Goal: Communication & Community: Ask a question

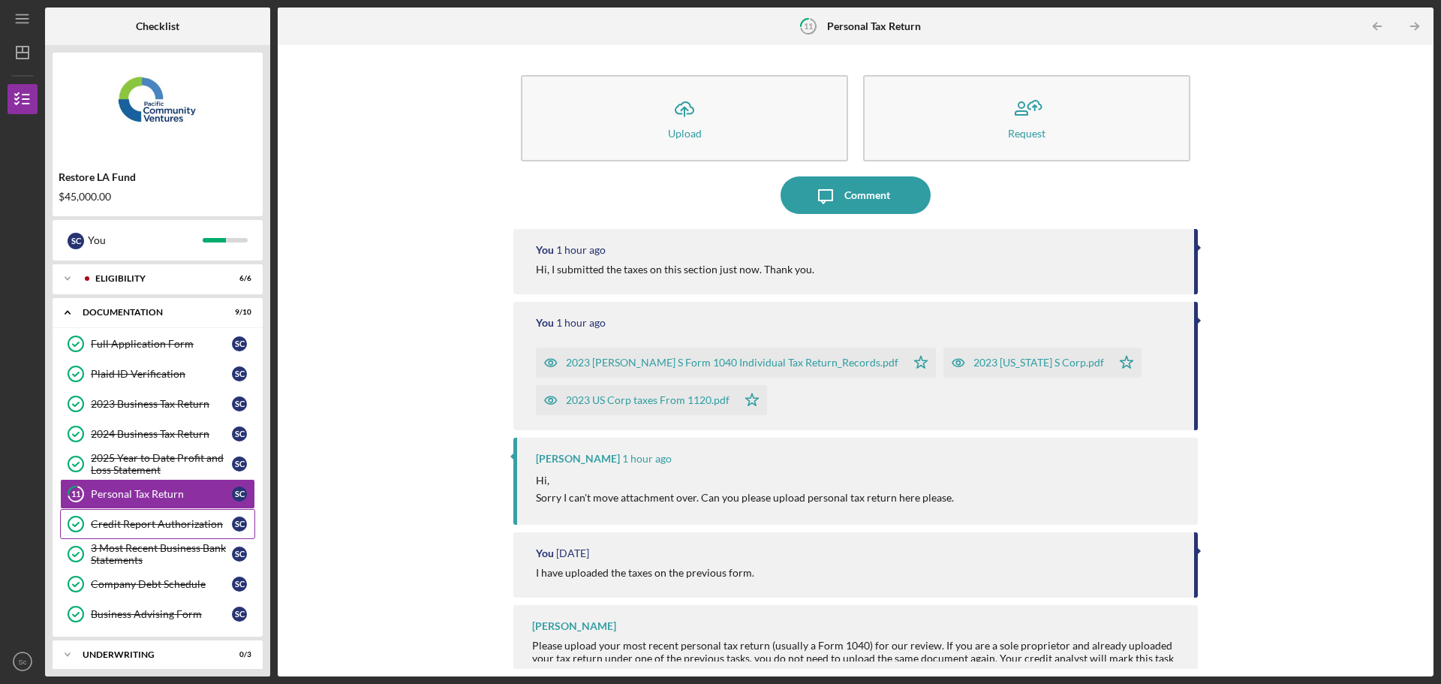
scroll to position [43, 0]
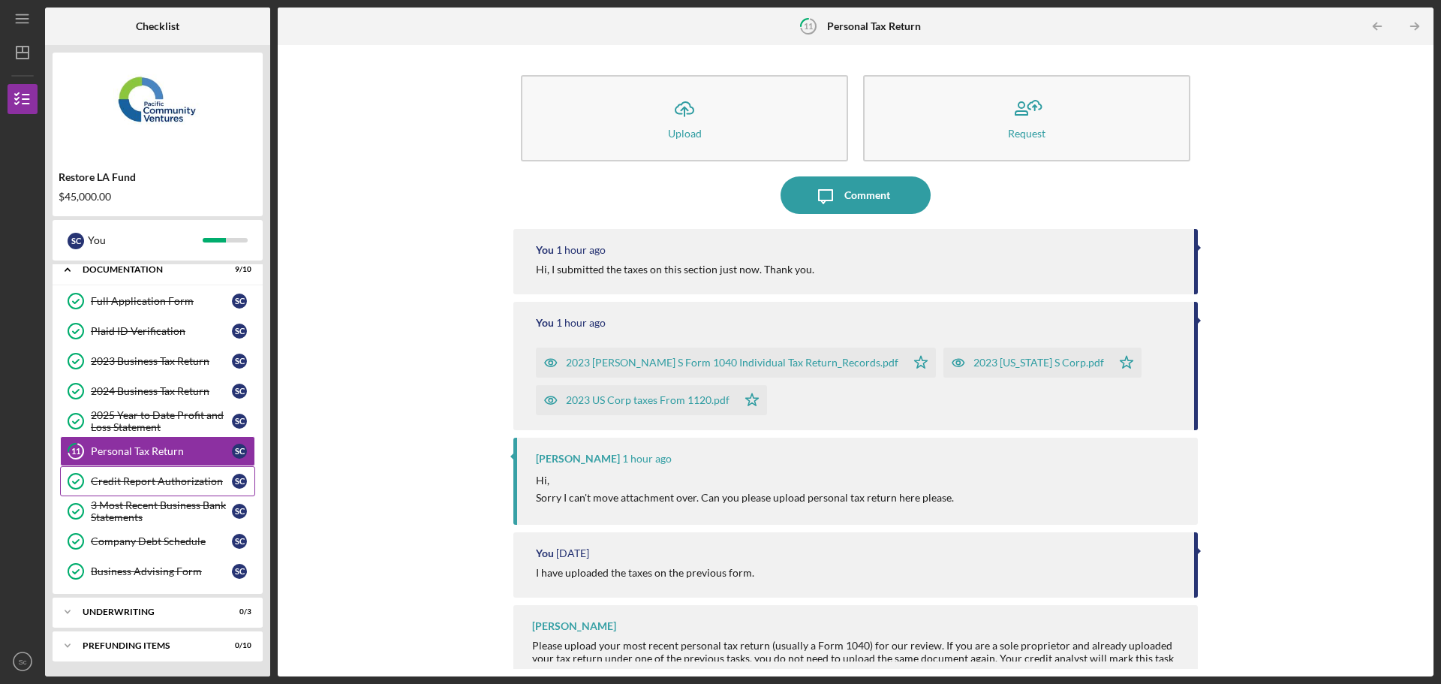
click at [158, 476] on div "Credit Report Authorization" at bounding box center [161, 481] width 141 height 12
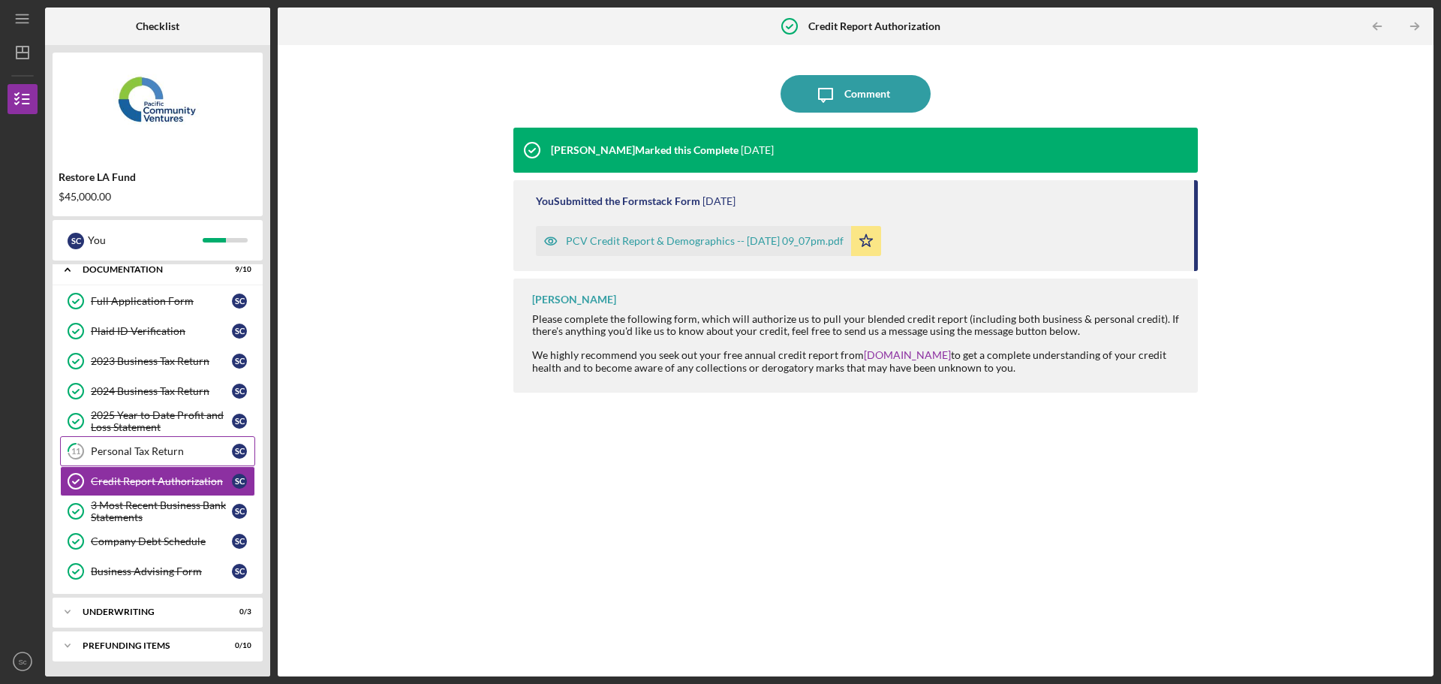
click at [176, 453] on div "Personal Tax Return" at bounding box center [161, 451] width 141 height 12
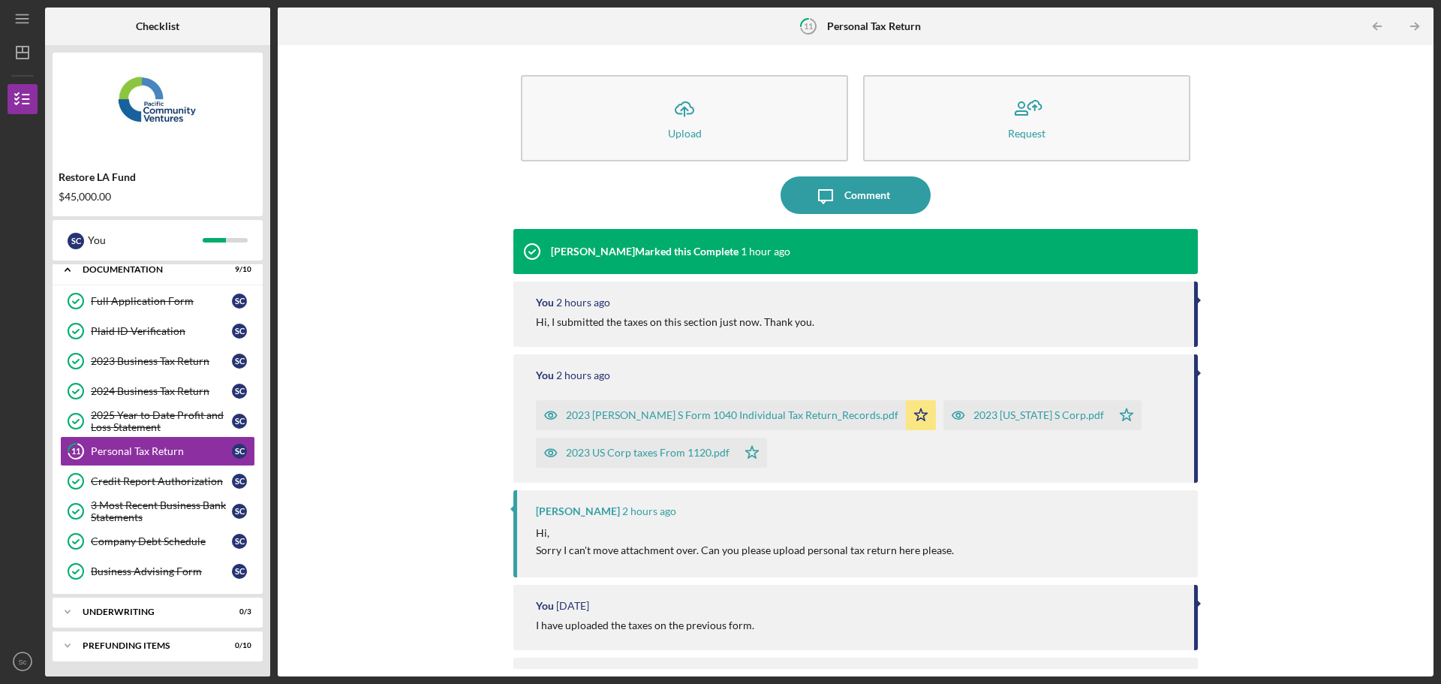
scroll to position [64, 0]
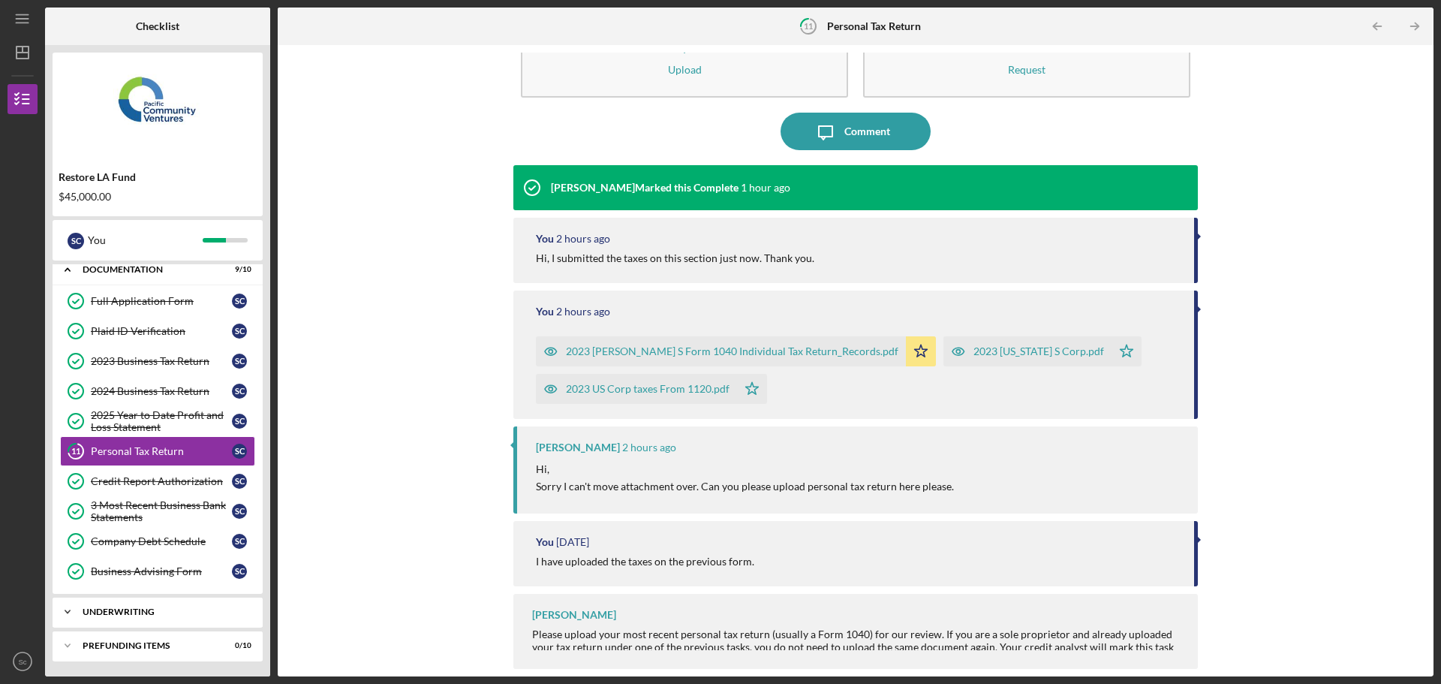
click at [141, 611] on div "Underwriting" at bounding box center [163, 611] width 161 height 9
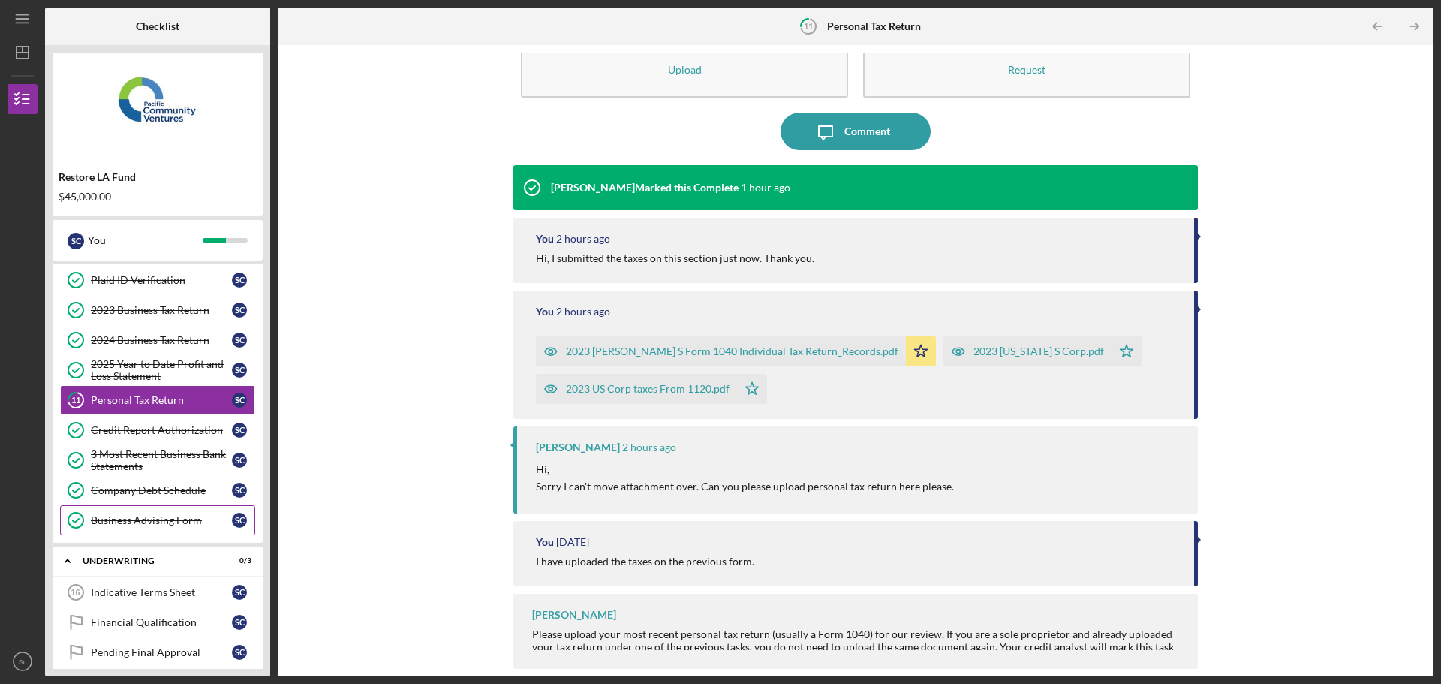
scroll to position [141, 0]
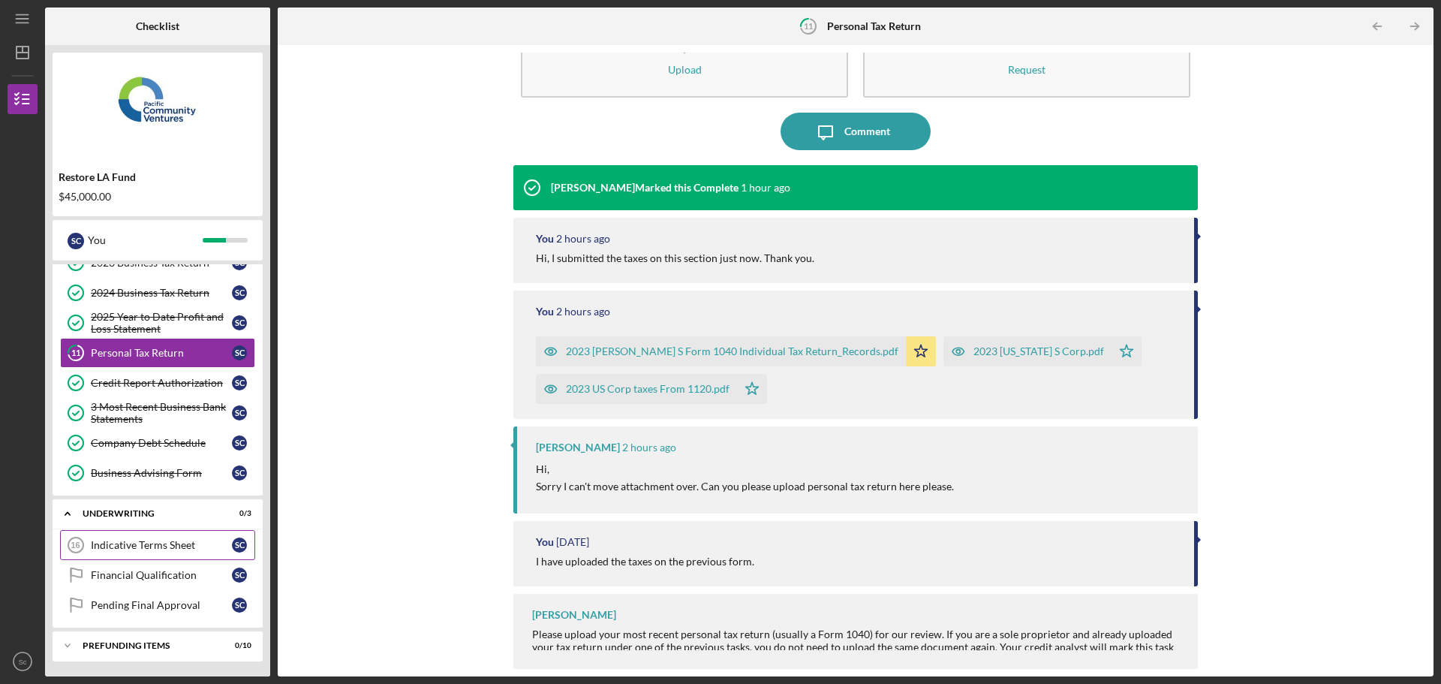
click at [157, 544] on div "Indicative Terms Sheet" at bounding box center [161, 545] width 141 height 12
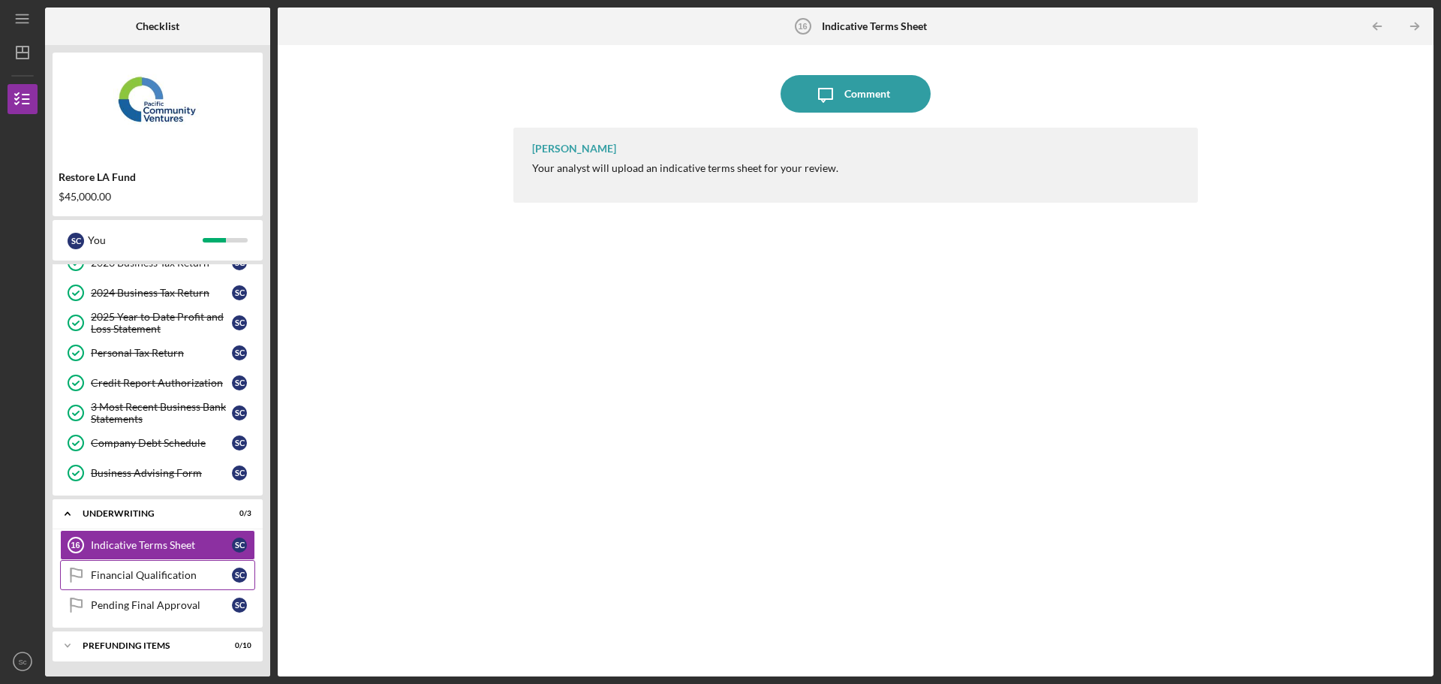
click at [156, 583] on link "Financial Qualification Financial Qualification S c" at bounding box center [157, 575] width 195 height 30
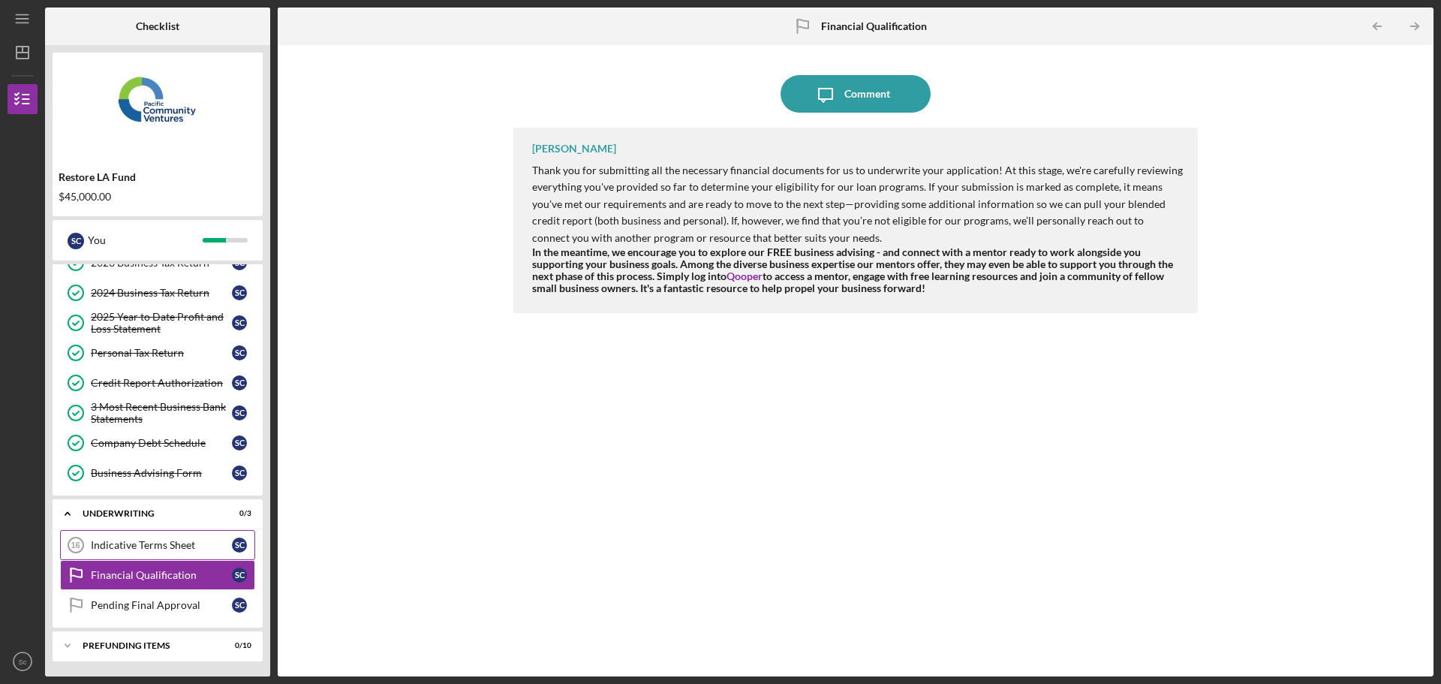
click at [158, 551] on div "Indicative Terms Sheet" at bounding box center [161, 545] width 141 height 12
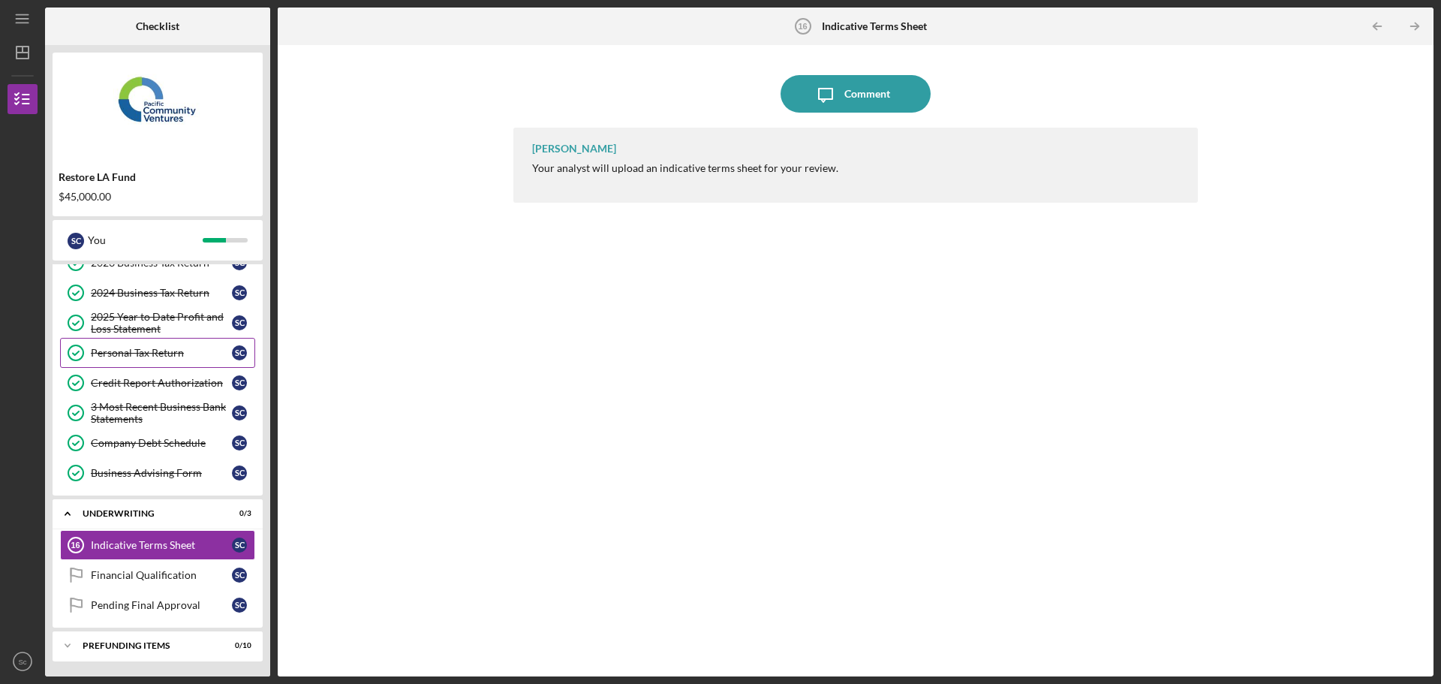
click at [151, 356] on div "Personal Tax Return" at bounding box center [161, 353] width 141 height 12
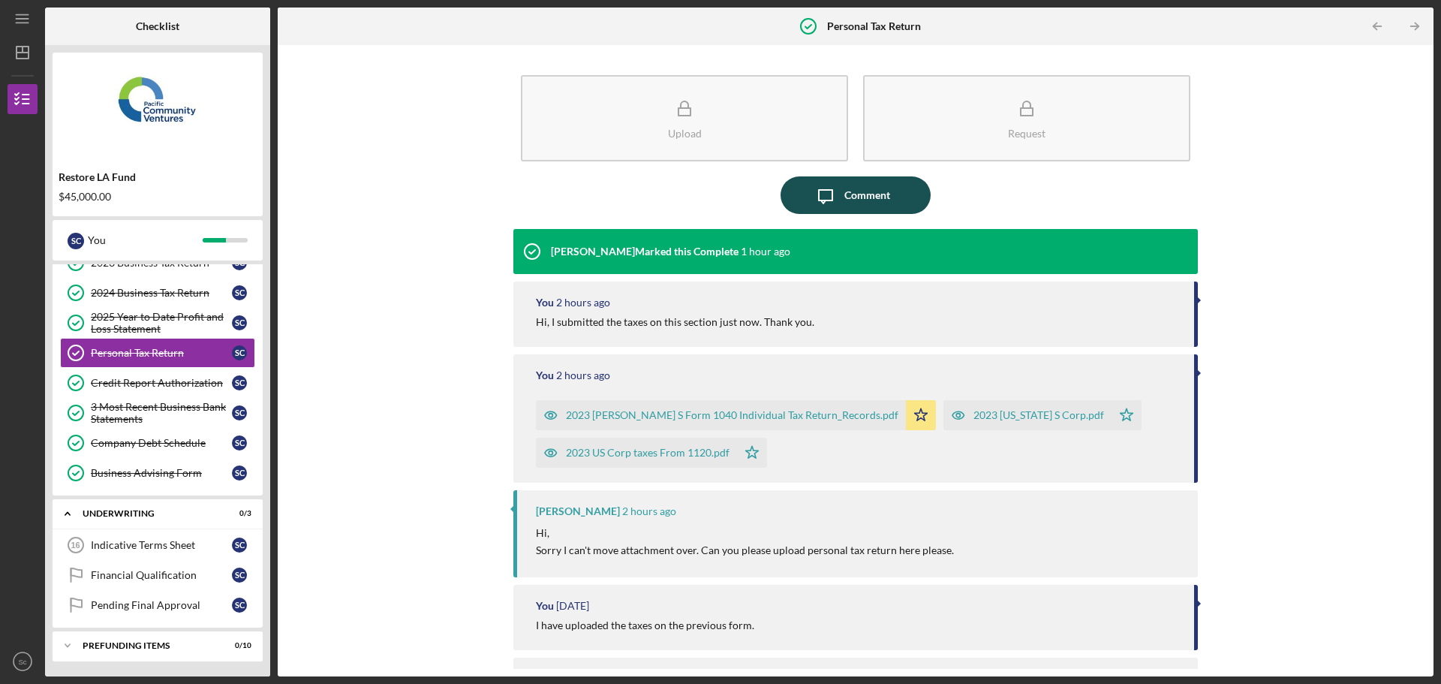
click at [849, 195] on div "Comment" at bounding box center [867, 195] width 46 height 38
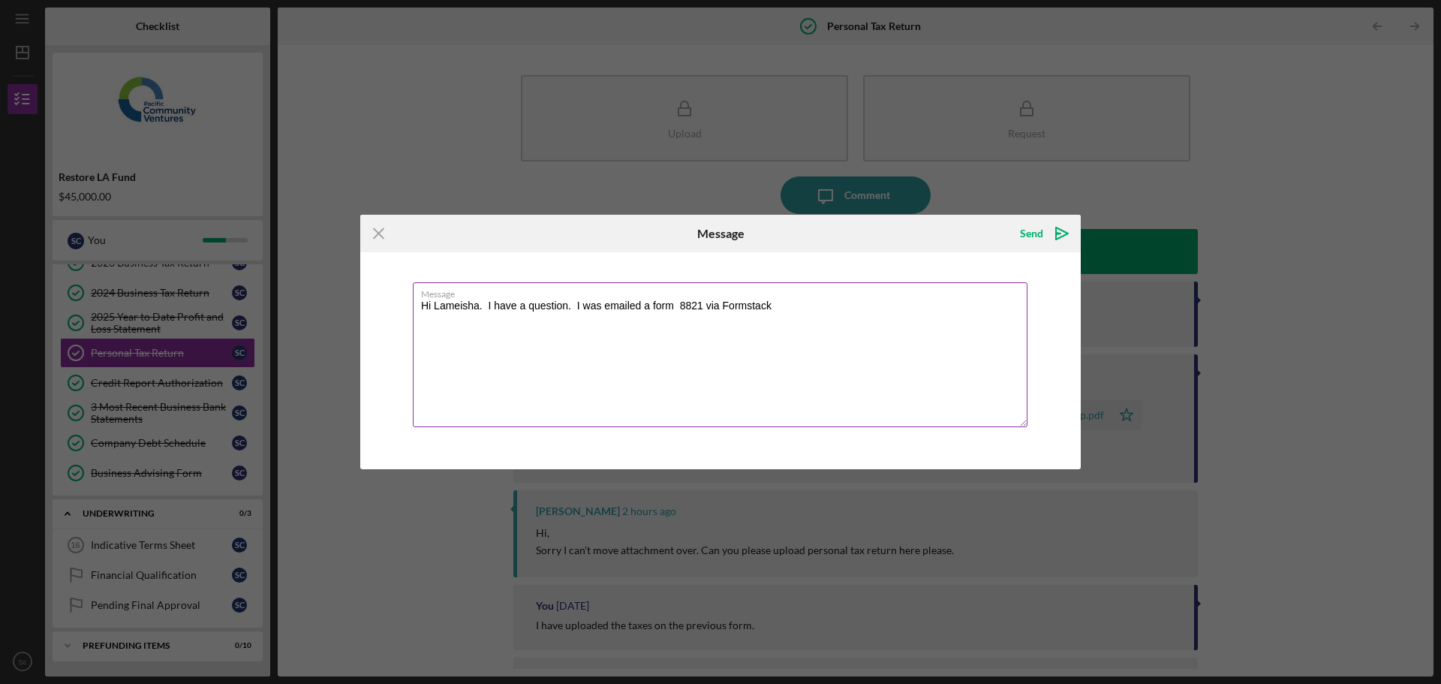
click at [707, 310] on textarea "Hi Lameisha. I have a question. I was emailed a form 8821 via Formstack" at bounding box center [720, 354] width 614 height 145
click at [578, 318] on textarea "Hi Lameisha. I have a question. I was emailed a form 8821 to fill out via Forms…" at bounding box center [720, 354] width 614 height 145
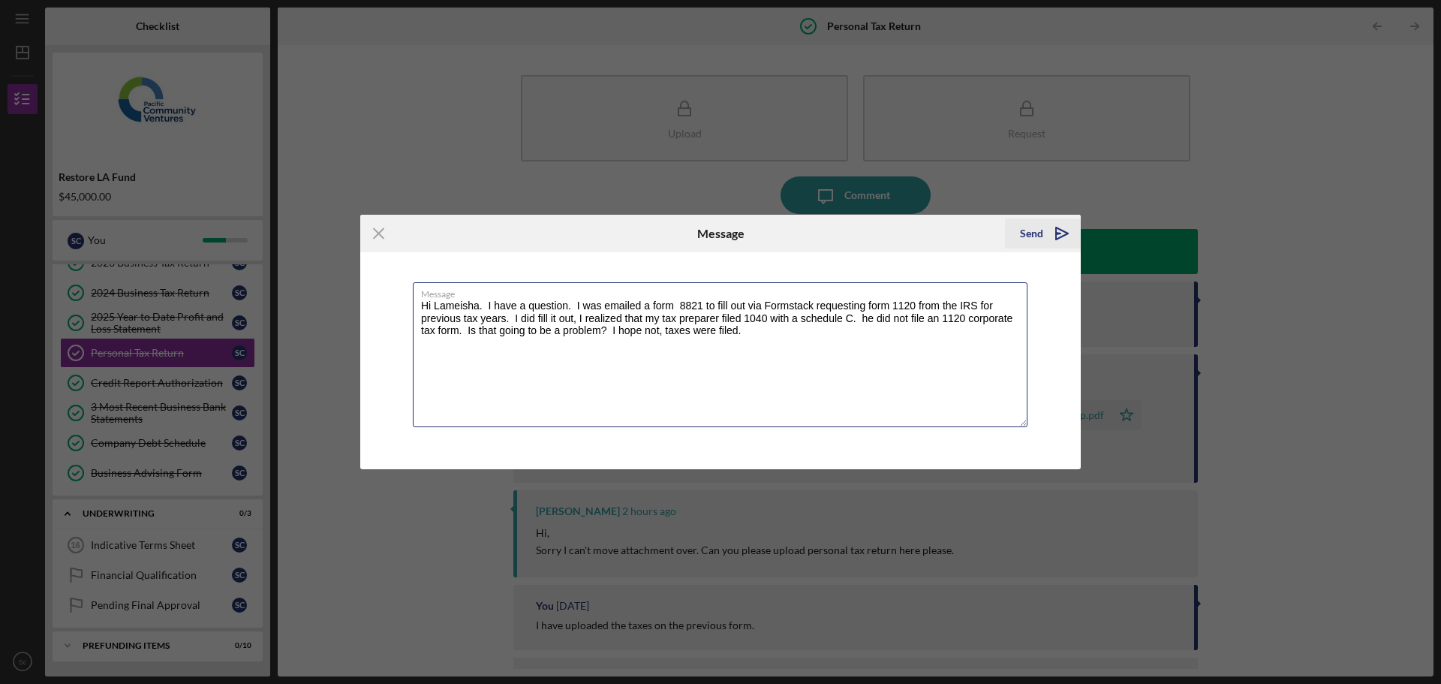
type textarea "Hi Lameisha. I have a question. I was emailed a form 8821 to fill out via Forms…"
click at [1053, 233] on icon "Icon/icon-invite-send" at bounding box center [1062, 234] width 38 height 38
